Goal: Task Accomplishment & Management: Use online tool/utility

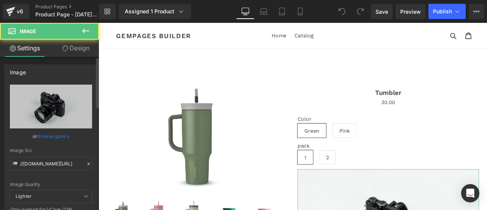
click at [68, 60] on div "Image //[DOMAIN_NAME][URL] Replace Image Upload image or Browse gallery Image S…" at bounding box center [51, 170] width 102 height 223
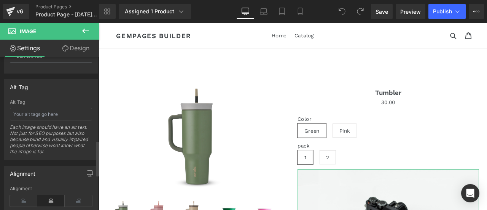
scroll to position [457, 0]
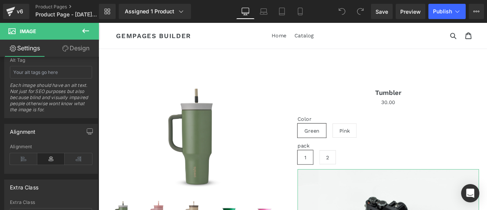
click at [69, 51] on link "Design" at bounding box center [75, 48] width 49 height 17
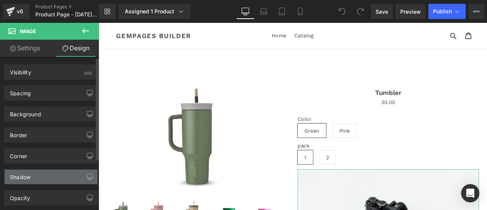
scroll to position [77, 0]
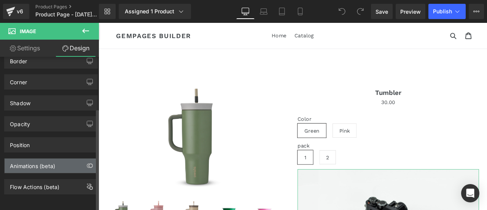
click at [78, 158] on div "Animations (beta)" at bounding box center [51, 165] width 93 height 14
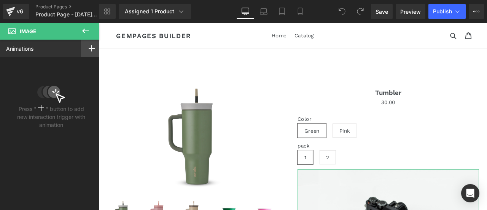
click at [84, 54] on div at bounding box center [91, 49] width 21 height 18
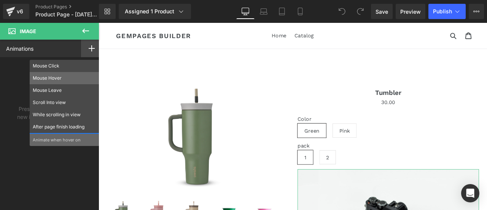
click at [56, 77] on p "Mouse Hover" at bounding box center [65, 78] width 64 height 7
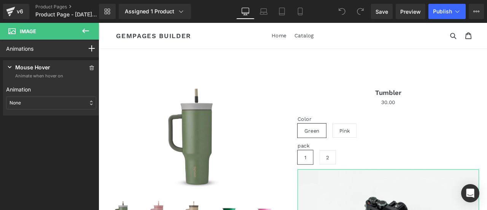
click at [58, 102] on div "None" at bounding box center [51, 102] width 90 height 13
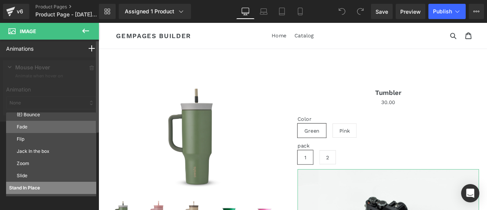
scroll to position [41, 0]
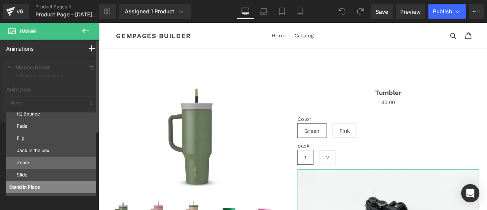
click at [29, 164] on p "Zoom" at bounding box center [55, 162] width 76 height 7
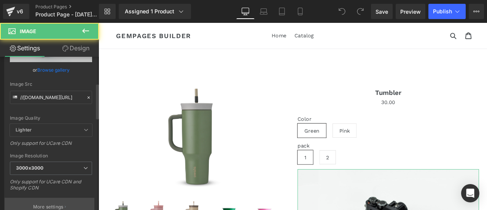
scroll to position [152, 0]
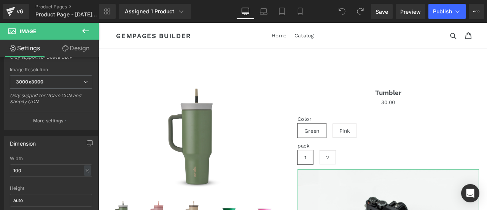
click at [84, 53] on link "Design" at bounding box center [75, 48] width 49 height 17
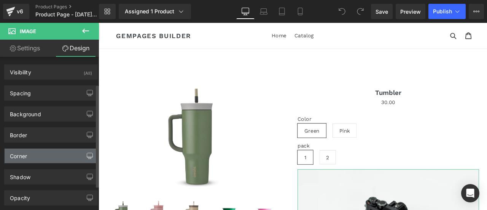
scroll to position [77, 0]
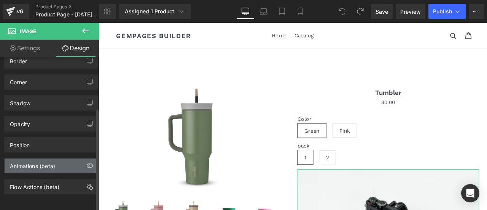
click at [59, 158] on div "Animations (beta)" at bounding box center [51, 165] width 93 height 14
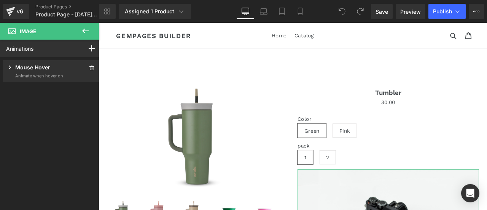
click at [49, 64] on p "Mouse Hover" at bounding box center [32, 68] width 35 height 10
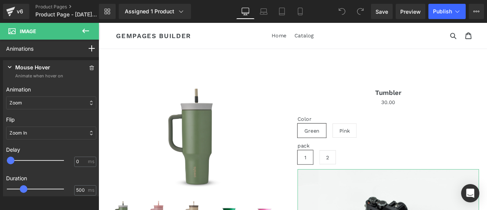
scroll to position [38, 0]
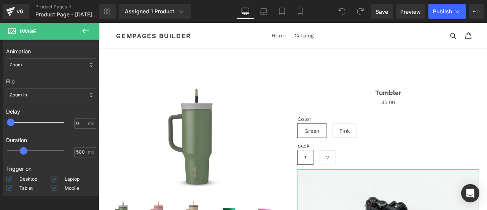
click at [37, 91] on div "Zoom In" at bounding box center [51, 94] width 90 height 13
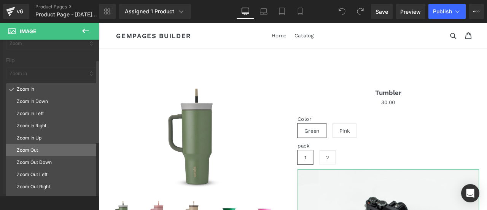
scroll to position [76, 0]
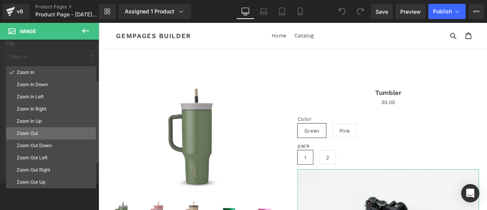
click at [42, 135] on p "Zoom Out" at bounding box center [55, 133] width 76 height 7
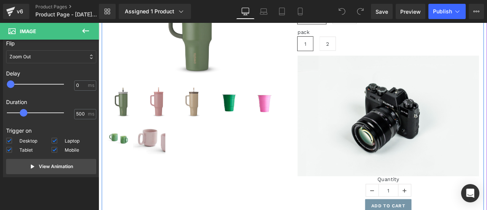
scroll to position [152, 0]
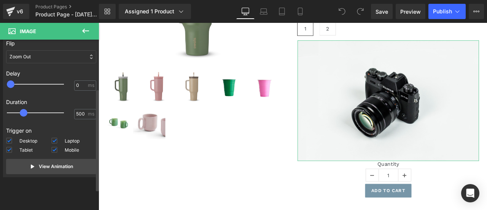
click at [47, 56] on div "Zoom Out" at bounding box center [51, 56] width 90 height 13
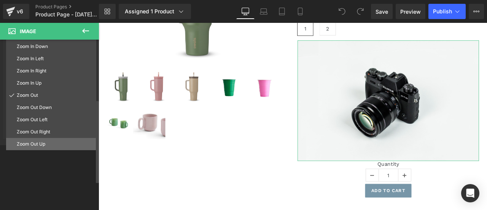
click at [48, 143] on p "Zoom Out Up" at bounding box center [55, 143] width 76 height 7
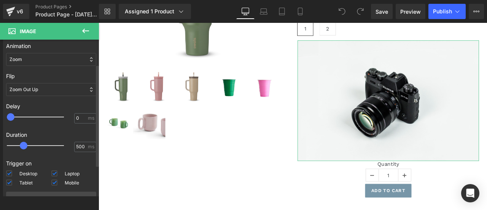
scroll to position [5, 0]
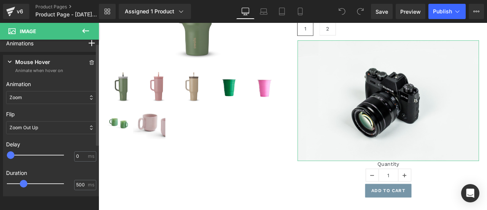
click at [43, 126] on div "Zoom Out Up" at bounding box center [51, 127] width 90 height 13
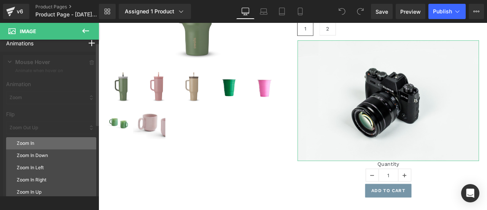
click at [47, 137] on div "Zoom In" at bounding box center [51, 143] width 90 height 12
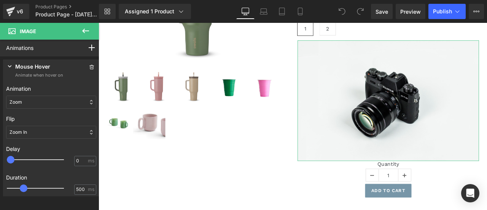
scroll to position [0, 0]
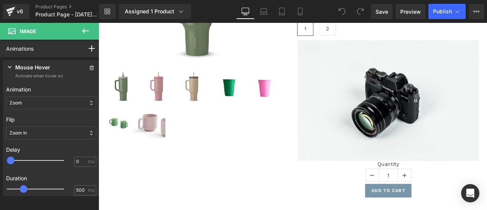
click at [89, 33] on icon at bounding box center [85, 30] width 9 height 9
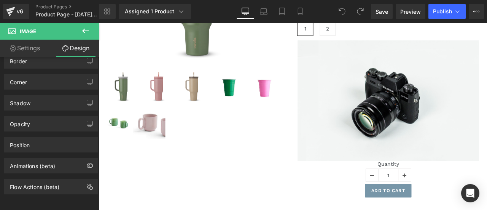
click at [81, 32] on icon at bounding box center [85, 30] width 9 height 9
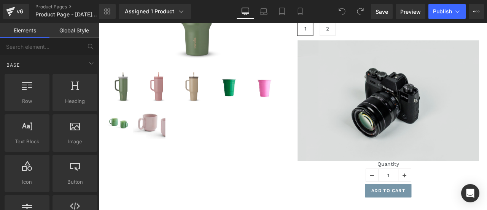
click at [454, 134] on img at bounding box center [441, 115] width 215 height 142
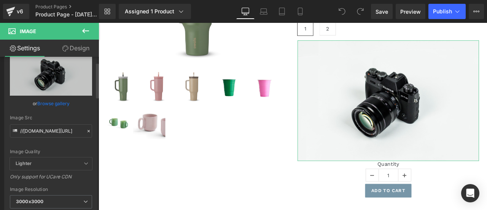
scroll to position [76, 0]
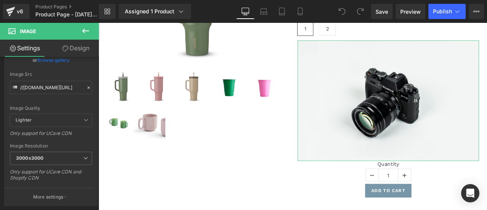
click at [84, 46] on link "Design" at bounding box center [75, 48] width 49 height 17
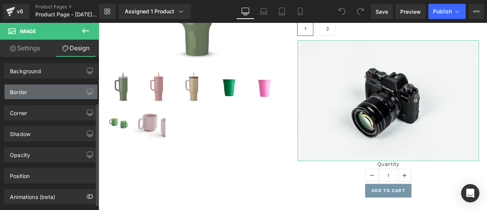
scroll to position [77, 0]
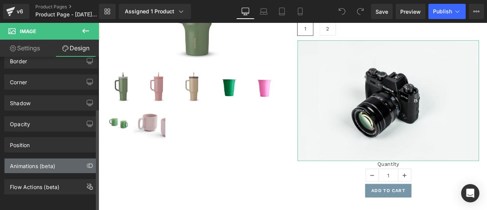
click at [40, 158] on div "Animations (beta)" at bounding box center [32, 163] width 45 height 11
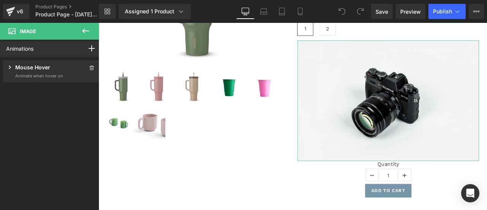
click at [45, 70] on p "Mouse Hover" at bounding box center [32, 68] width 35 height 10
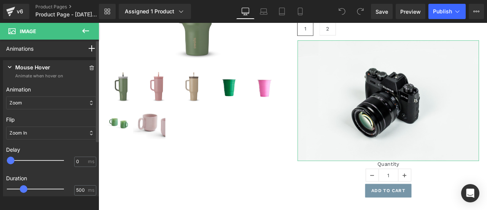
click at [52, 105] on div "Zoom" at bounding box center [51, 102] width 90 height 13
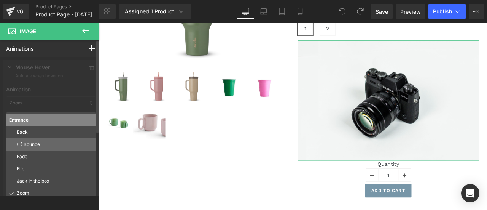
scroll to position [0, 0]
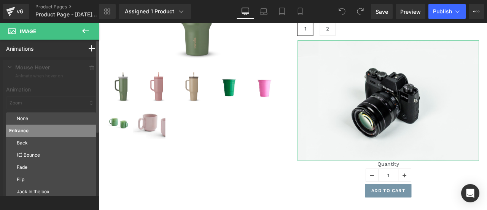
click at [78, 103] on div at bounding box center [51, 158] width 102 height 202
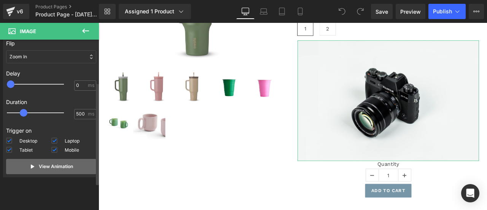
scroll to position [38, 0]
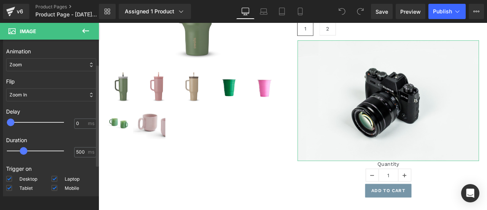
drag, startPoint x: 34, startPoint y: 85, endPoint x: 31, endPoint y: 92, distance: 7.3
click at [33, 85] on div "Flip Zoom In Zoom In Down Zoom In Left Zoom In Right Zoom In Up Zoom Out Zoom O…" at bounding box center [51, 89] width 90 height 30
click at [30, 95] on div "Zoom In" at bounding box center [51, 94] width 90 height 13
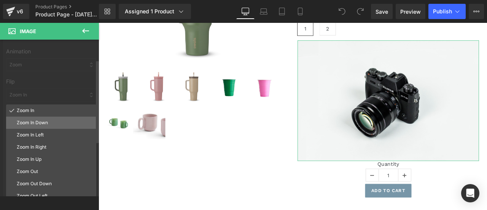
click at [35, 124] on p "Zoom In Down" at bounding box center [55, 122] width 76 height 7
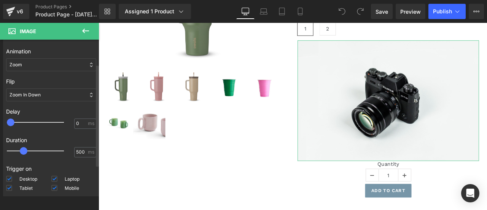
click at [51, 92] on div "Zoom In Down" at bounding box center [51, 94] width 90 height 13
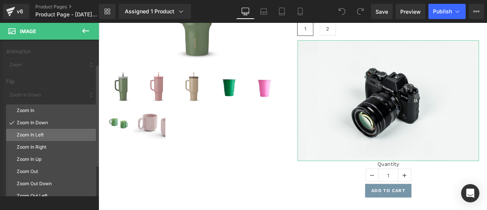
click at [30, 131] on p "Zoom In Left" at bounding box center [55, 134] width 76 height 7
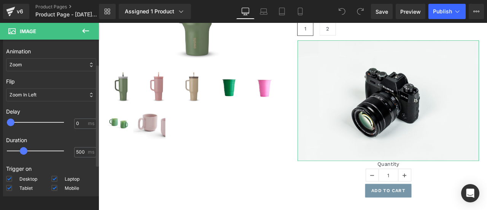
click at [46, 100] on div "Zoom In Left" at bounding box center [51, 94] width 90 height 13
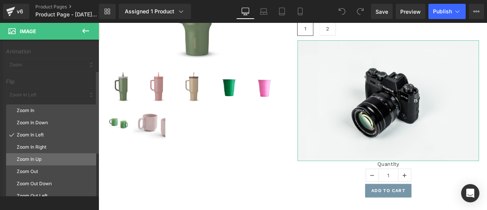
scroll to position [76, 0]
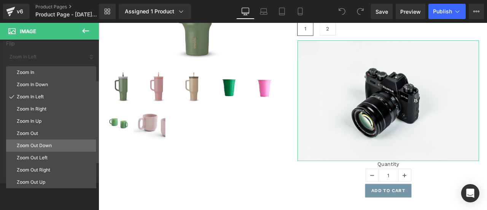
click at [35, 144] on p "Zoom Out Down" at bounding box center [55, 145] width 76 height 7
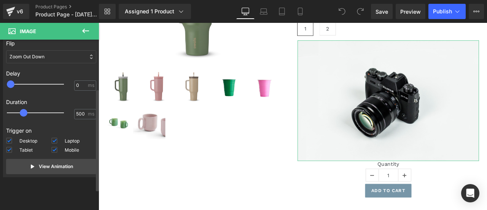
click at [57, 63] on div "Flip Zoom In Zoom In Down Zoom In Left Zoom In Right Zoom In Up Zoom Out Zoom O…" at bounding box center [51, 51] width 90 height 30
click at [60, 48] on div "Flip Zoom In Zoom In Down Zoom In Left Zoom In Right Zoom In Up Zoom Out Zoom O…" at bounding box center [51, 51] width 90 height 30
click at [60, 54] on div "Zoom Out Down" at bounding box center [51, 56] width 90 height 13
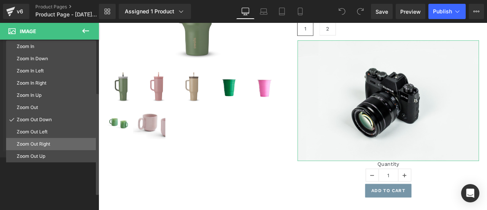
scroll to position [114, 0]
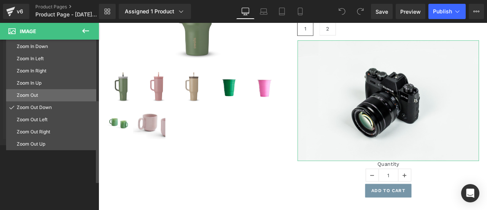
click at [47, 94] on p "Zoom Out" at bounding box center [55, 95] width 76 height 7
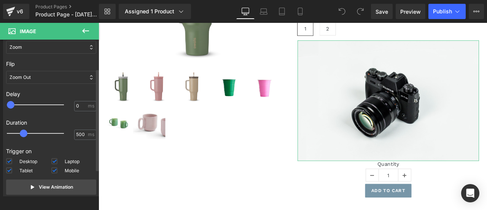
scroll to position [43, 0]
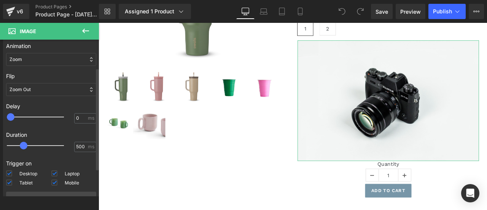
click at [40, 86] on div "Zoom Out" at bounding box center [51, 89] width 90 height 13
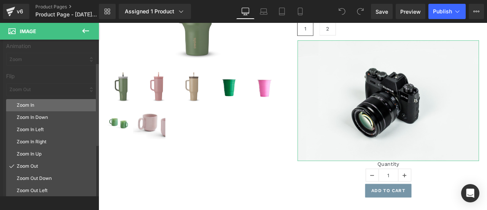
click at [43, 106] on p "Zoom In" at bounding box center [55, 105] width 76 height 7
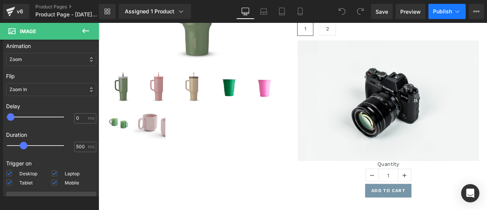
click at [448, 15] on button "Publish" at bounding box center [446, 11] width 37 height 15
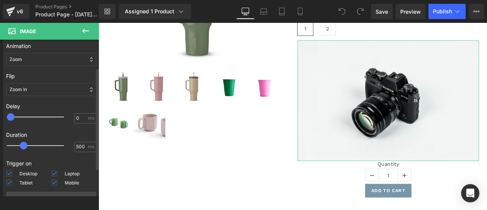
click at [68, 59] on div "Zoom" at bounding box center [51, 59] width 90 height 13
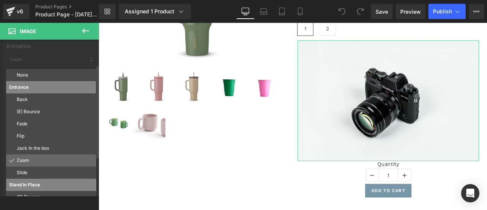
click at [30, 154] on div "Zoom" at bounding box center [51, 160] width 90 height 12
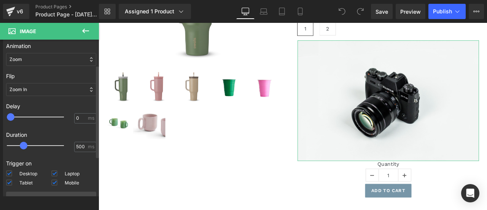
click at [43, 89] on div "Zoom In" at bounding box center [51, 89] width 90 height 13
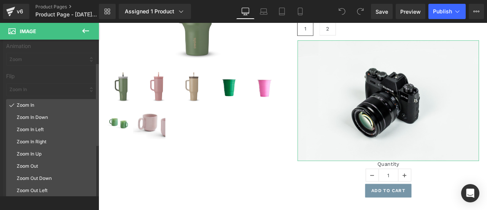
drag, startPoint x: 49, startPoint y: 75, endPoint x: 73, endPoint y: 78, distance: 23.4
click at [49, 74] on div at bounding box center [51, 115] width 102 height 202
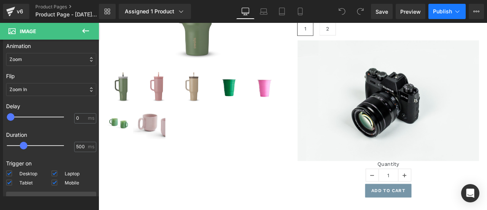
click at [451, 7] on button "Publish" at bounding box center [446, 11] width 37 height 15
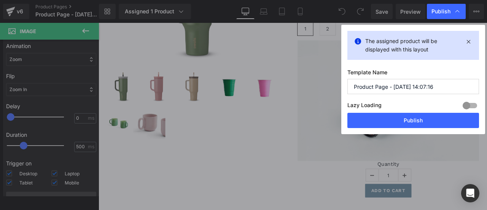
click at [406, 112] on div "Lazy Loading Build Upgrade plan to unlock" at bounding box center [413, 106] width 132 height 13
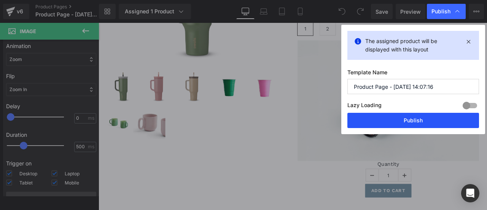
click at [405, 122] on button "Publish" at bounding box center [413, 120] width 132 height 15
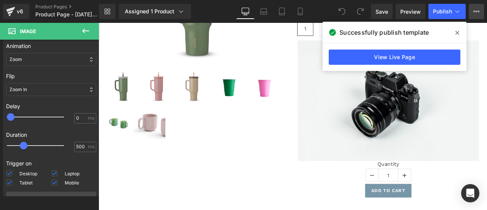
click at [473, 14] on button "View Live Page View with current Template Save Template to Library Schedule Pub…" at bounding box center [476, 11] width 15 height 15
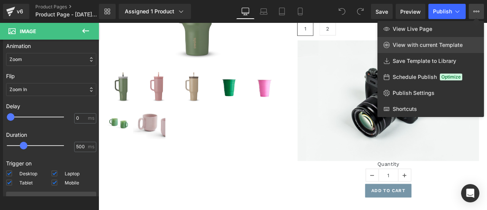
click at [440, 43] on span "View with current Template" at bounding box center [428, 44] width 70 height 7
